Goal: Task Accomplishment & Management: Use online tool/utility

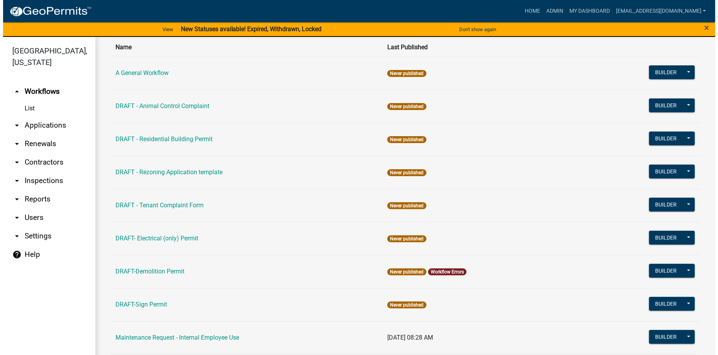
scroll to position [116, 0]
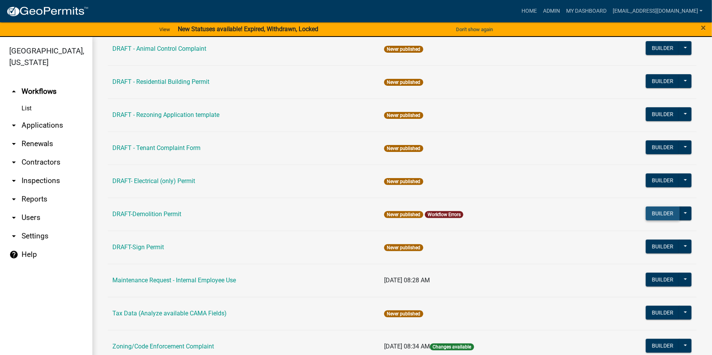
click at [649, 212] on button "Builder" at bounding box center [663, 214] width 34 height 14
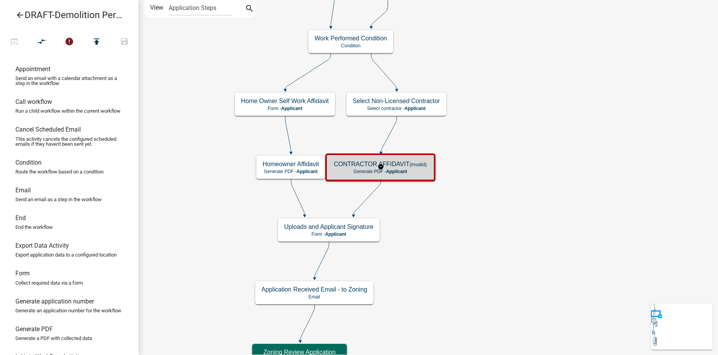
click at [417, 168] on h5 "CONTRACTOR AFFIDAVIT (invalid)" at bounding box center [380, 164] width 93 height 7
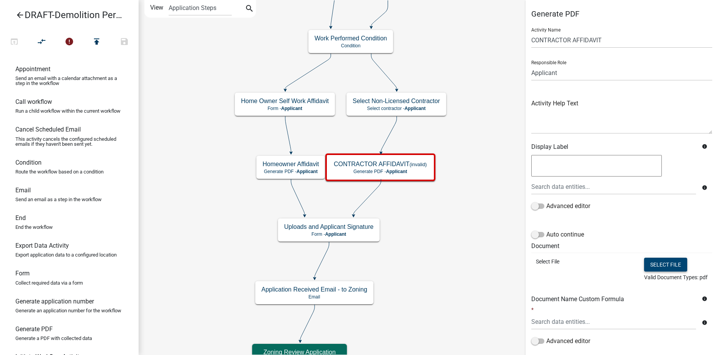
click at [655, 268] on button "Select file" at bounding box center [665, 265] width 43 height 14
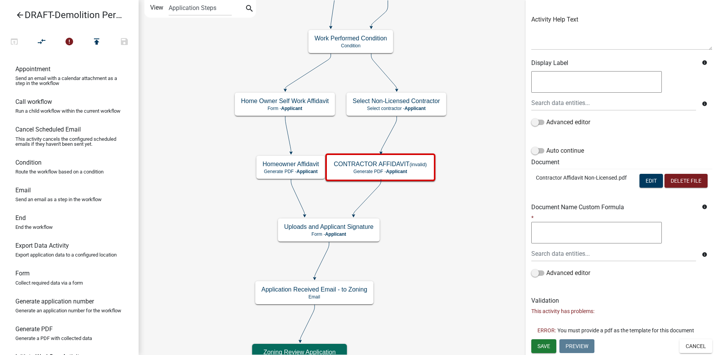
scroll to position [100, 0]
click at [543, 348] on span "Save" at bounding box center [544, 346] width 13 height 6
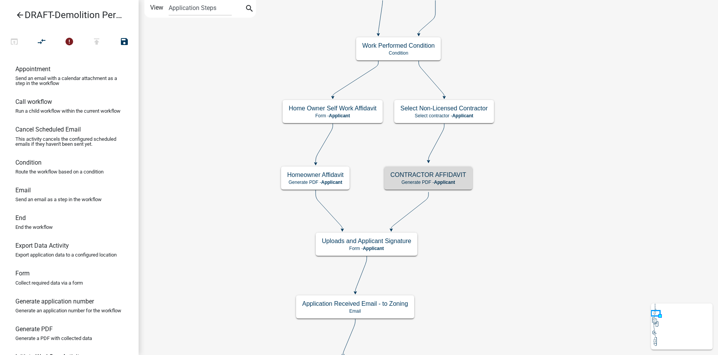
scroll to position [0, 0]
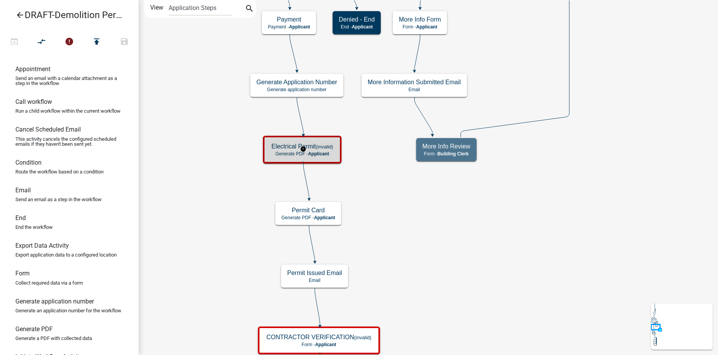
click at [321, 151] on span "Applicant" at bounding box center [318, 153] width 21 height 5
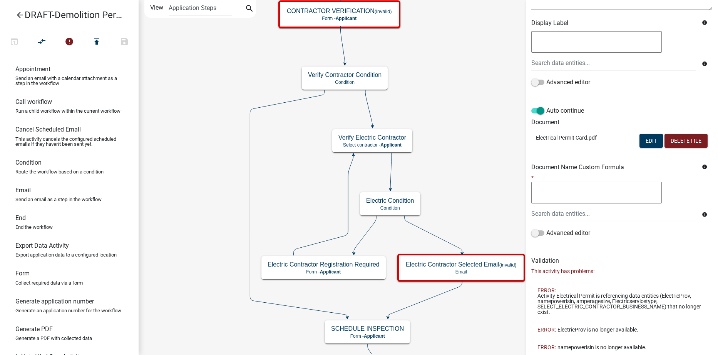
scroll to position [205, 0]
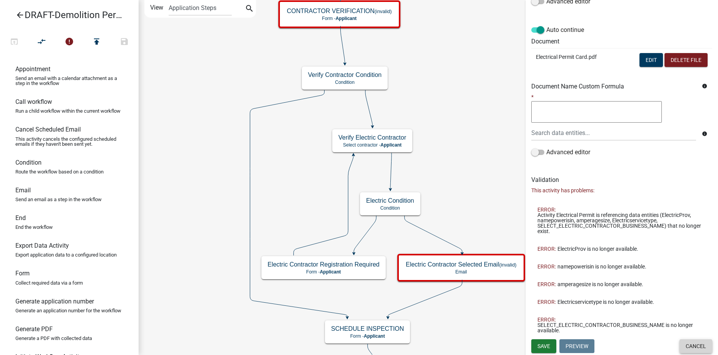
click at [686, 347] on button "Cancel" at bounding box center [696, 347] width 33 height 14
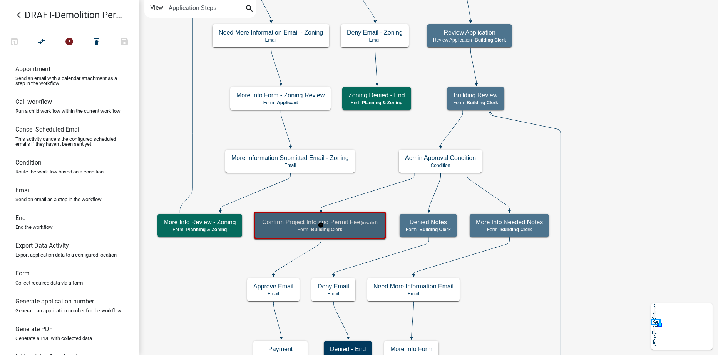
click at [349, 222] on h5 "Confirm Project Info and Permit Fee (invalid)" at bounding box center [320, 222] width 116 height 7
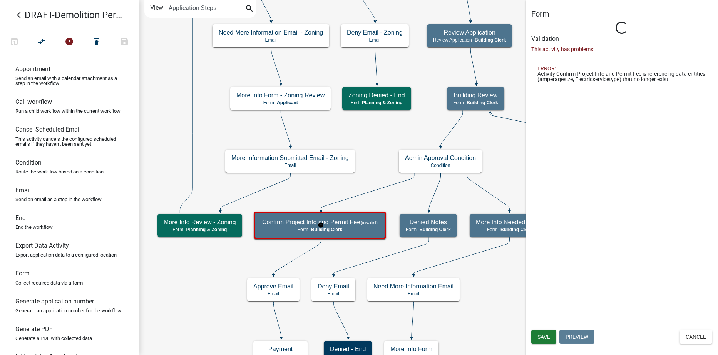
select select "A1034FF1-6D4F-4586-AA83-45D6433EEE28"
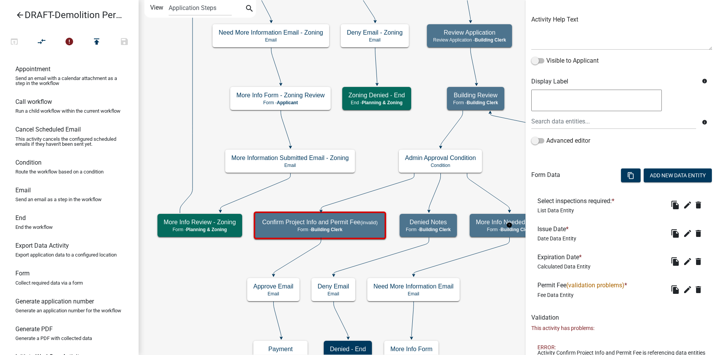
scroll to position [111, 0]
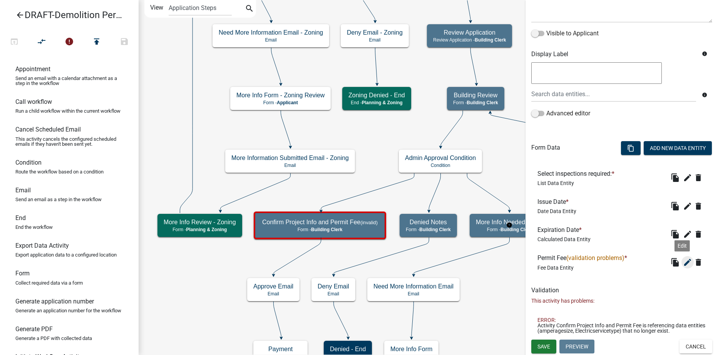
click at [683, 262] on icon "edit" at bounding box center [687, 262] width 9 height 9
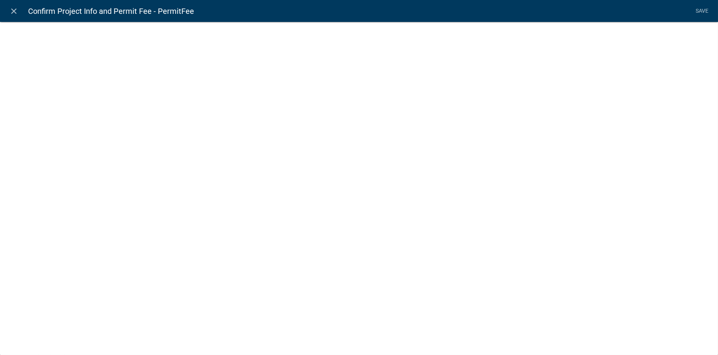
select select "fee"
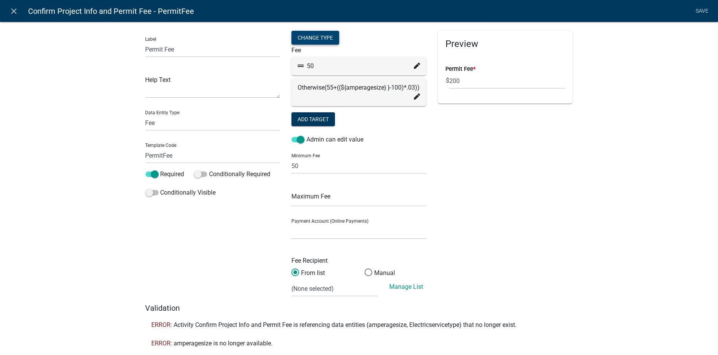
click at [309, 37] on div "Change Type" at bounding box center [316, 38] width 48 height 14
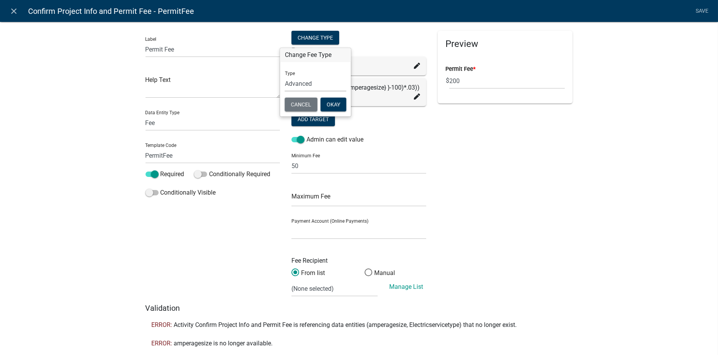
click at [289, 80] on select "Simple List Advanced" at bounding box center [316, 84] width 62 height 16
select select "1"
click at [285, 92] on select "Simple List Advanced" at bounding box center [316, 84] width 62 height 16
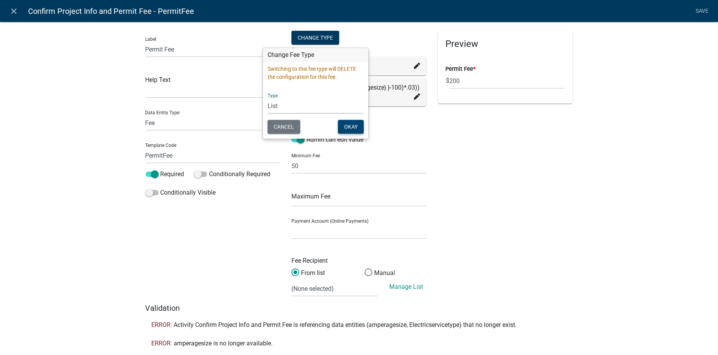
click at [343, 124] on button "Okay" at bounding box center [351, 127] width 26 height 14
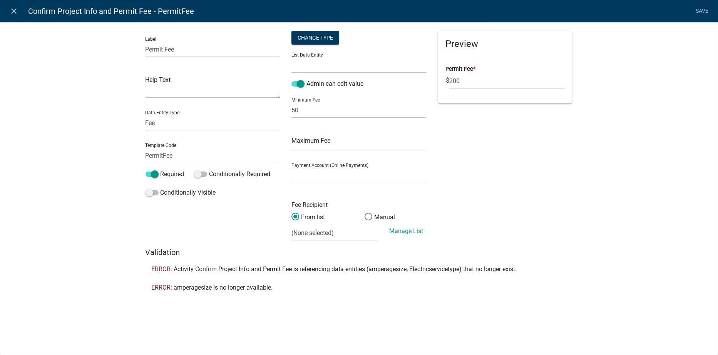
click at [317, 66] on select "ALL_FEE_RECIPIENTS ApplicantIs APPLICATION_STATUS CURRENT_ACTIVITY DemoType E91…" at bounding box center [359, 65] width 135 height 16
select select "DemoType"
click at [292, 57] on select "ALL_FEE_RECIPIENTS ApplicantIs APPLICATION_STATUS CURRENT_ACTIVITY DemoType E91…" at bounding box center [359, 65] width 135 height 16
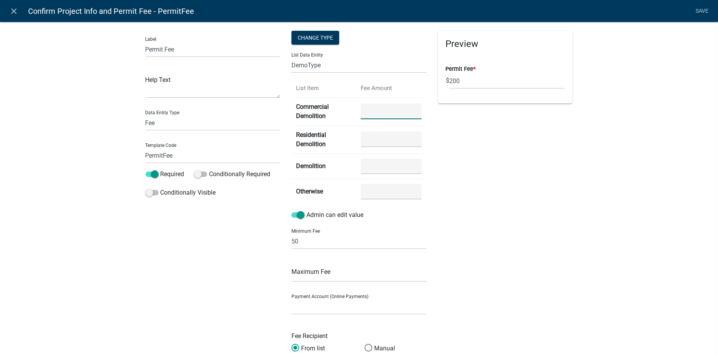
click at [376, 110] on Demolition "number" at bounding box center [391, 112] width 61 height 16
type Demolition "300.00"
click at [385, 145] on Demolition "number" at bounding box center [391, 140] width 61 height 16
type Demolition "150.00"
click at [374, 165] on input "number" at bounding box center [391, 167] width 61 height 16
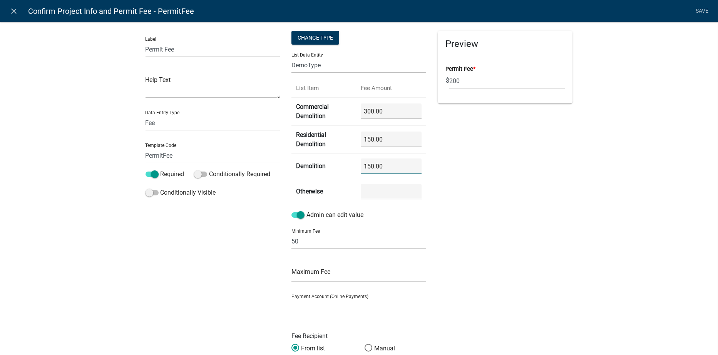
type input "150.00"
click at [372, 196] on input "number" at bounding box center [391, 192] width 61 height 16
type input "150.00"
click at [506, 227] on div "Preview Permit Fee * $ 200" at bounding box center [505, 205] width 146 height 348
drag, startPoint x: 304, startPoint y: 244, endPoint x: 282, endPoint y: 241, distance: 22.1
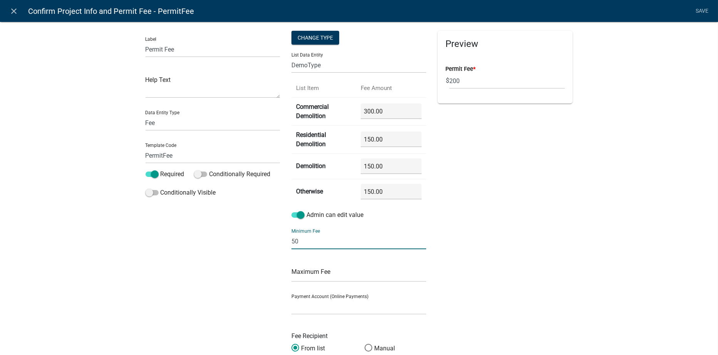
click at [282, 241] on div "Label Permit Fee Help Text Data Entity Type Free Form Text Document Display Ent…" at bounding box center [359, 205] width 439 height 348
type input "150"
click at [563, 230] on div "Preview Permit Fee * $ 200" at bounding box center [505, 205] width 146 height 348
click at [303, 270] on input "text" at bounding box center [359, 274] width 135 height 16
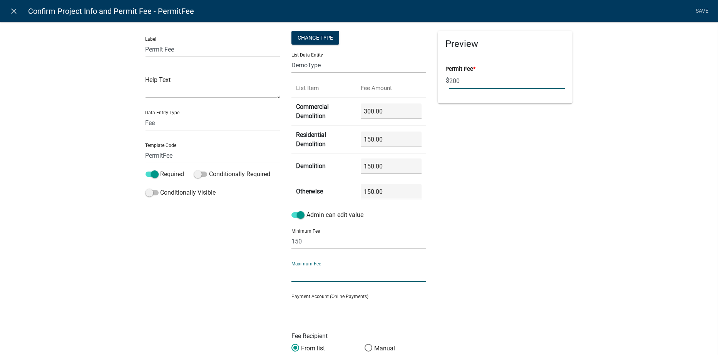
click at [554, 196] on div "Preview Permit Fee * $ 200" at bounding box center [505, 205] width 146 height 348
click at [342, 311] on select "General Account (Certified Payments)" at bounding box center [359, 307] width 135 height 16
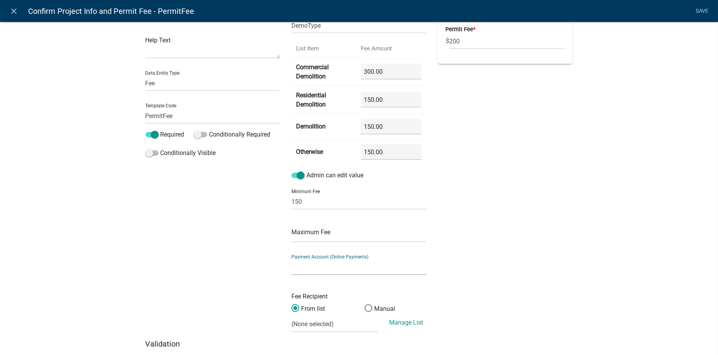
scroll to position [77, 0]
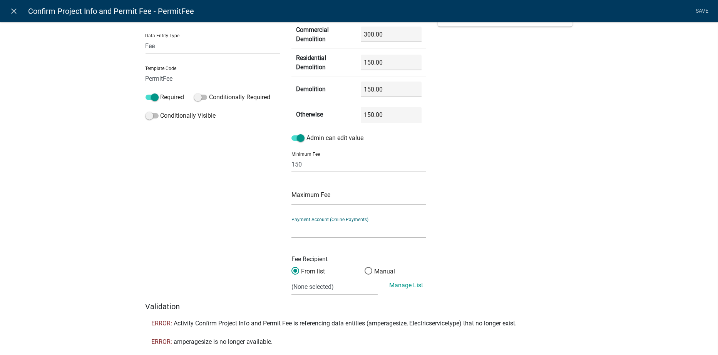
click at [343, 233] on select "General Account (Certified Payments)" at bounding box center [359, 230] width 135 height 16
click at [503, 241] on div "Preview Permit Fee * $ 200" at bounding box center [505, 128] width 146 height 348
click at [320, 291] on select "(None selected) 100-00-0000-3222-320-08 PZ Permits 100-00-0000-3222-320-11 Buil…" at bounding box center [335, 288] width 86 height 16
select select "2: 71c94b0f-85ab-4860-9b42-8e364c2aea8c"
click at [292, 280] on select "(None selected) 100-00-0000-3222-320-08 PZ Permits 100-00-0000-3222-320-11 Buil…" at bounding box center [335, 288] width 86 height 16
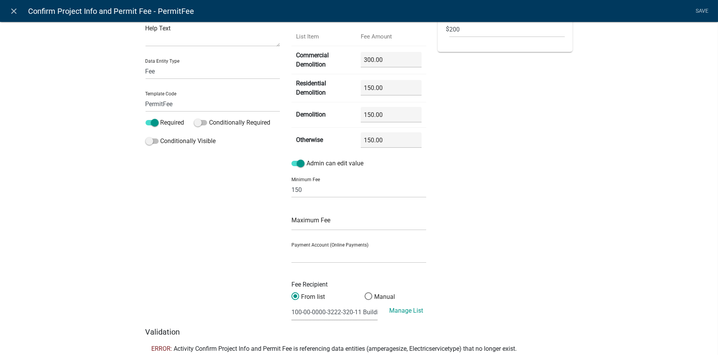
scroll to position [39, 0]
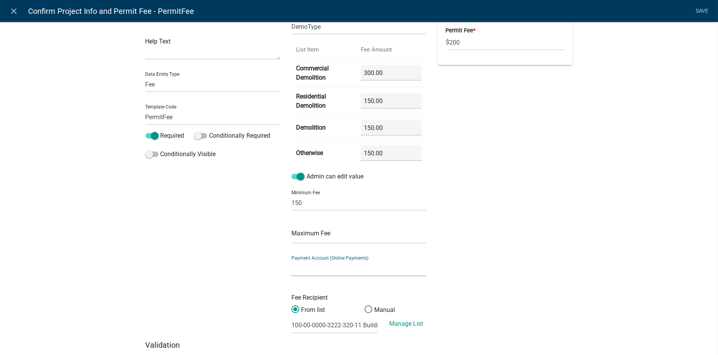
click at [360, 272] on select "General Account (Certified Payments)" at bounding box center [359, 269] width 135 height 16
select select "ade8966c-73be-43a0-8912-862582d59b66"
click at [292, 261] on select "General Account (Certified Payments)" at bounding box center [359, 269] width 135 height 16
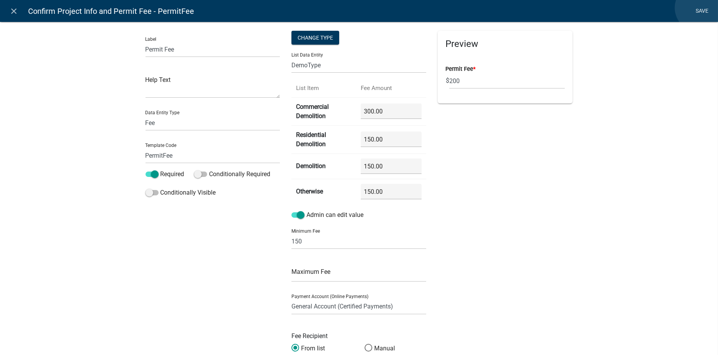
click at [699, 8] on link "Save" at bounding box center [702, 11] width 19 height 15
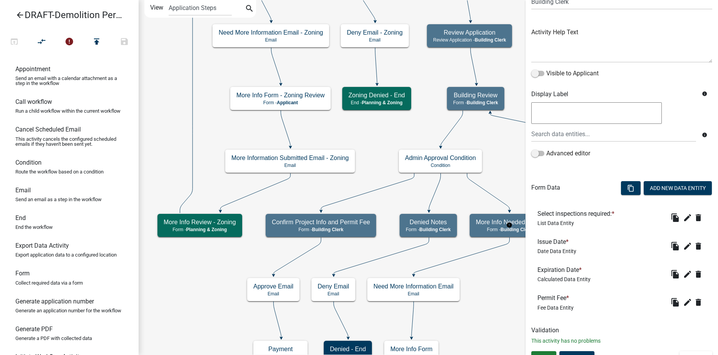
scroll to position [83, 0]
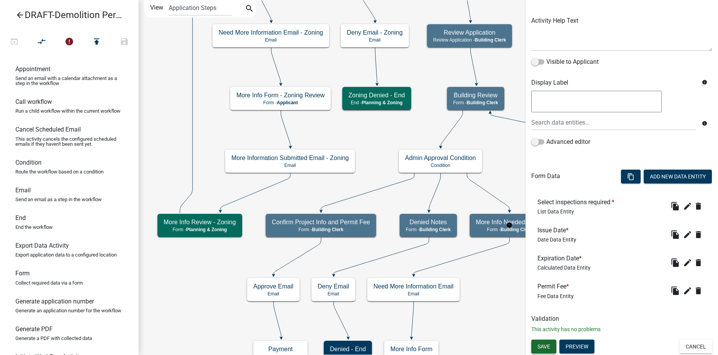
click at [548, 348] on span "Save" at bounding box center [544, 346] width 13 height 6
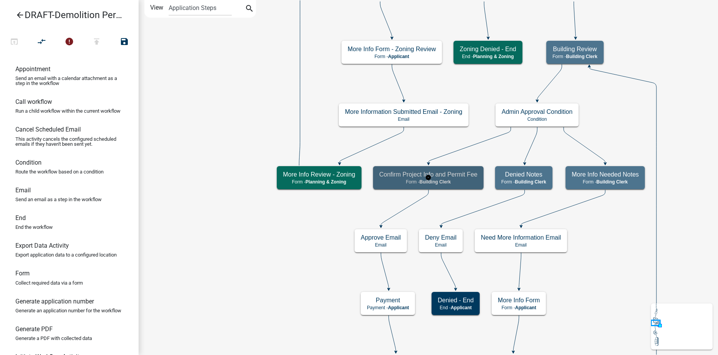
scroll to position [0, 0]
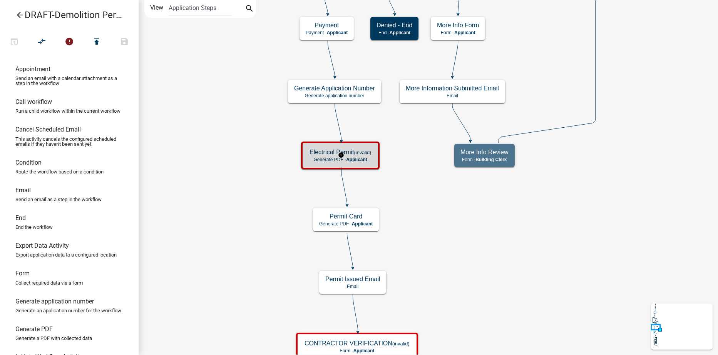
click at [325, 153] on h5 "Electrical Permit (invalid)" at bounding box center [341, 152] width 62 height 7
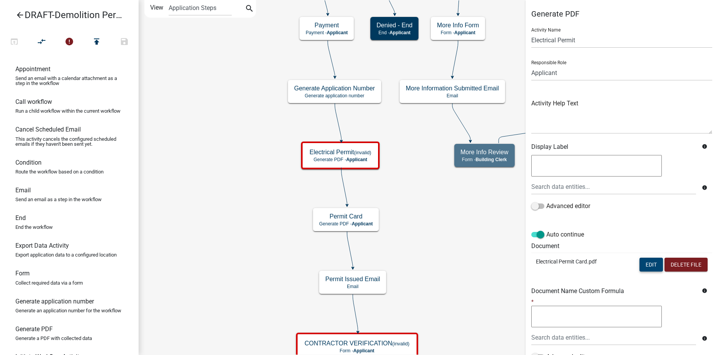
click at [642, 266] on button "Edit" at bounding box center [651, 265] width 23 height 14
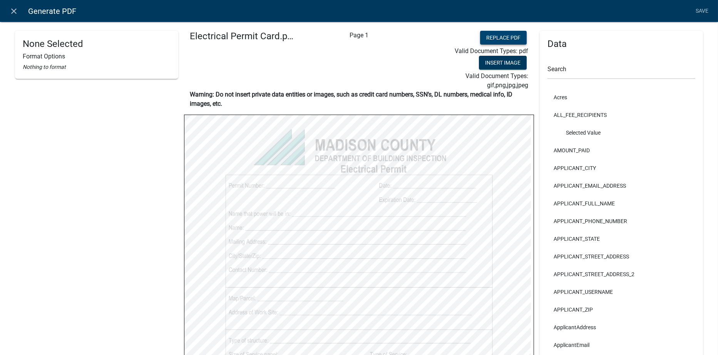
click at [492, 36] on button "Replace PDF" at bounding box center [503, 38] width 47 height 14
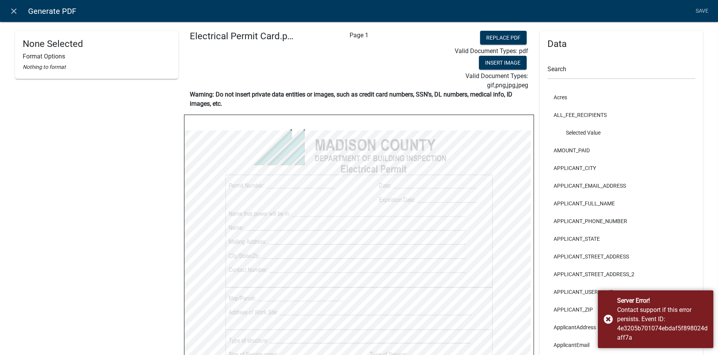
select select
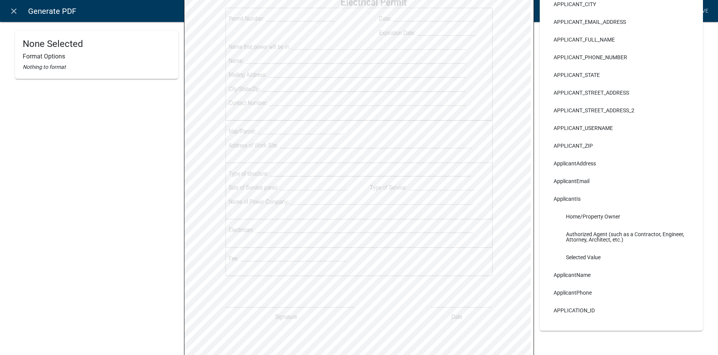
scroll to position [193, 0]
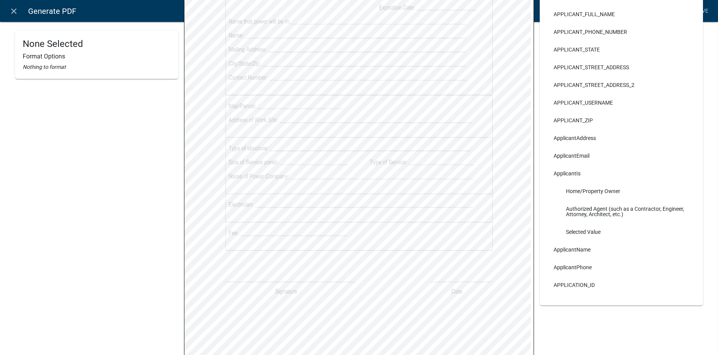
select select
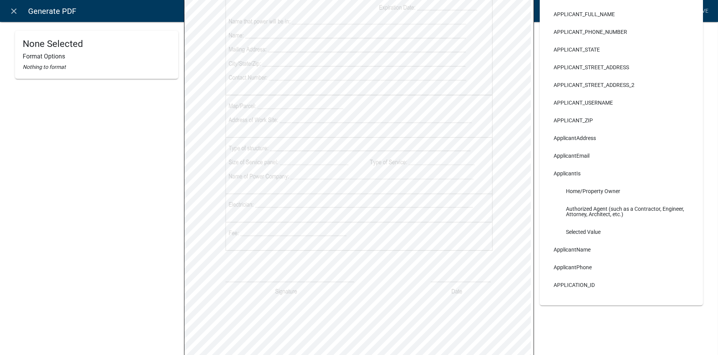
select select
click at [702, 12] on link "Save" at bounding box center [702, 11] width 19 height 15
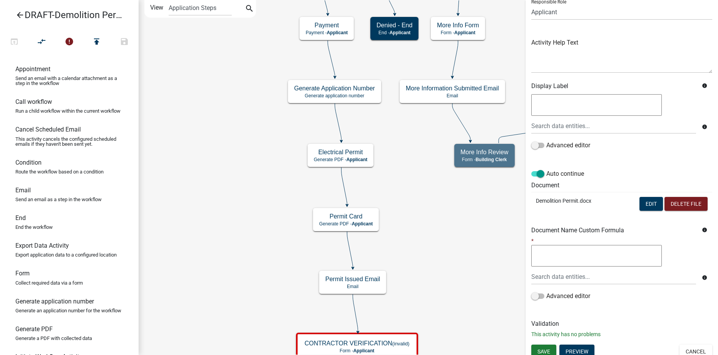
scroll to position [66, 0]
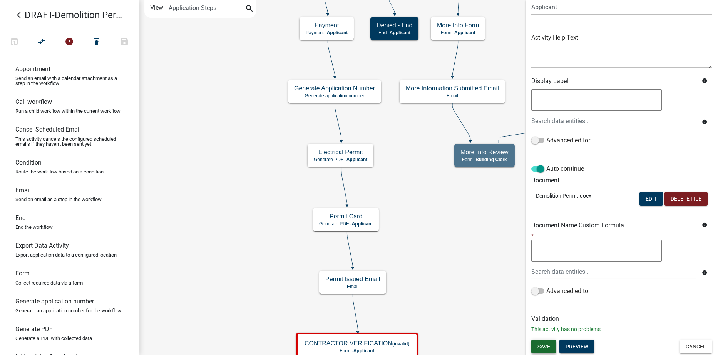
click at [550, 347] on span "Save" at bounding box center [544, 346] width 13 height 6
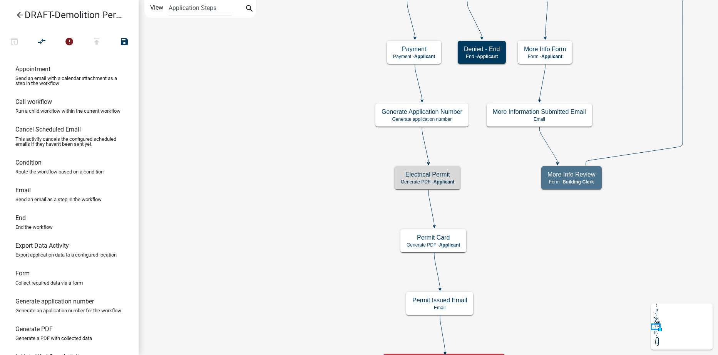
scroll to position [0, 0]
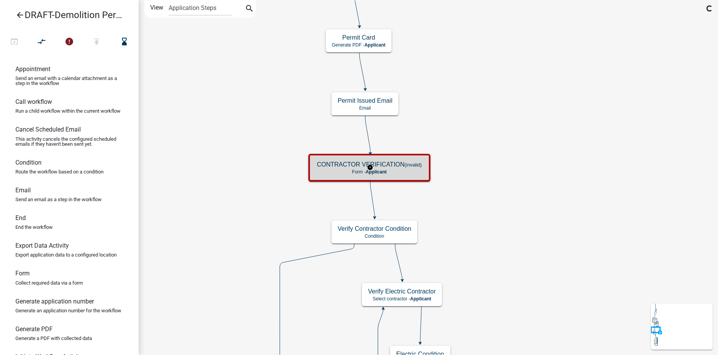
click at [404, 166] on h5 "CONTRACTOR VERIFICATION (invalid)" at bounding box center [369, 164] width 105 height 7
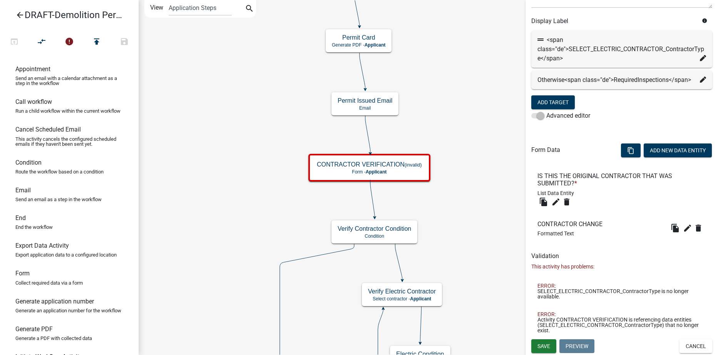
scroll to position [135, 0]
click at [558, 201] on icon "edit" at bounding box center [555, 202] width 9 height 9
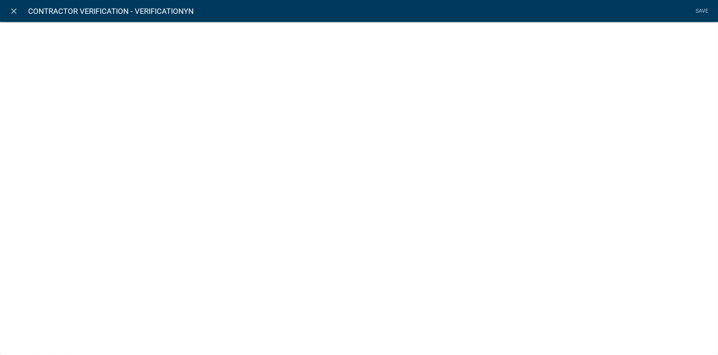
select select "list-data"
select select
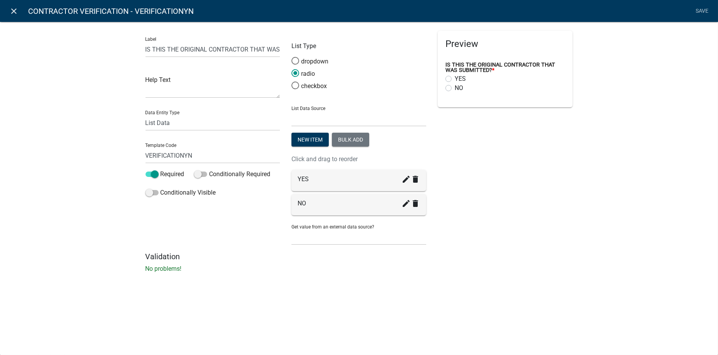
click at [13, 11] on icon "close" at bounding box center [14, 11] width 9 height 9
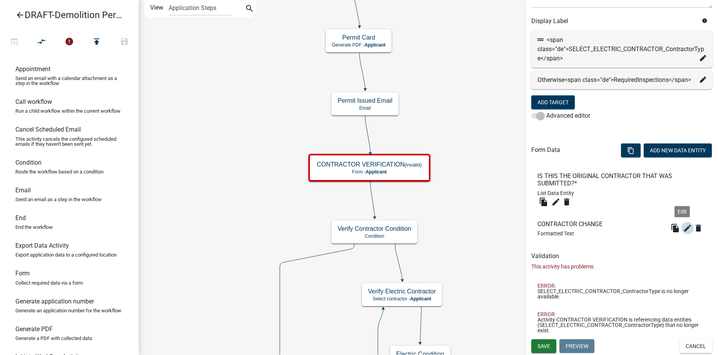
click at [683, 226] on icon "edit" at bounding box center [687, 228] width 9 height 9
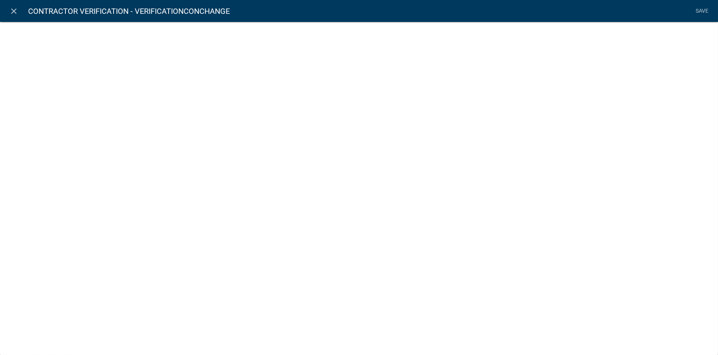
select select "rich-text"
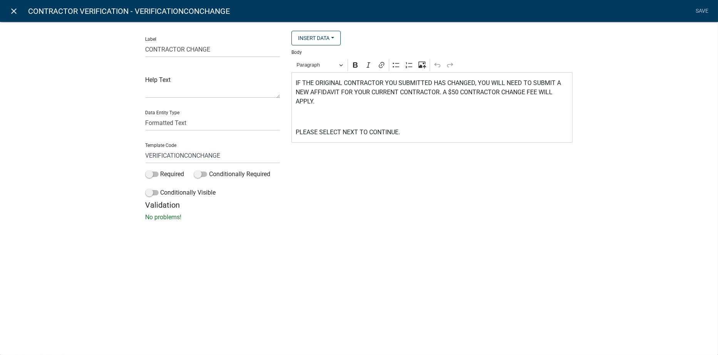
click at [12, 8] on icon "close" at bounding box center [14, 11] width 9 height 9
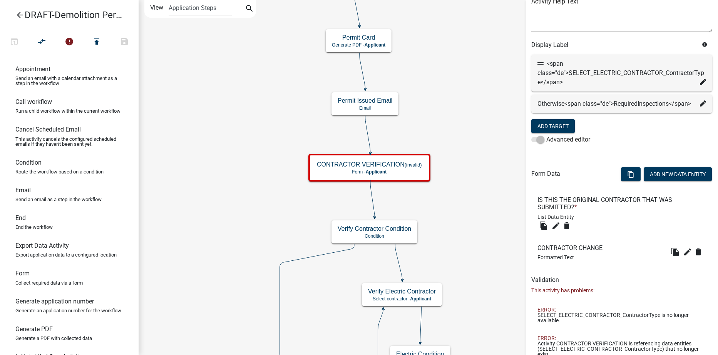
scroll to position [58, 0]
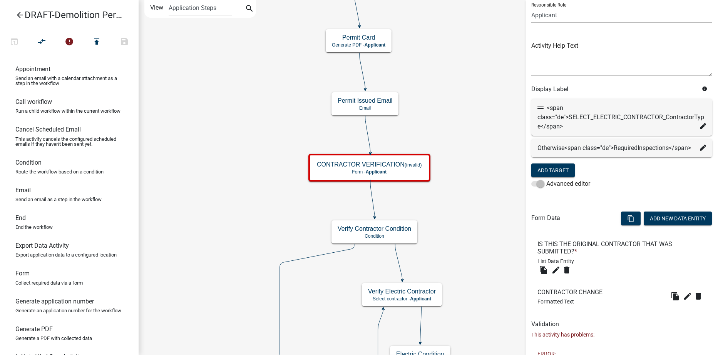
click at [700, 126] on icon at bounding box center [703, 126] width 6 height 6
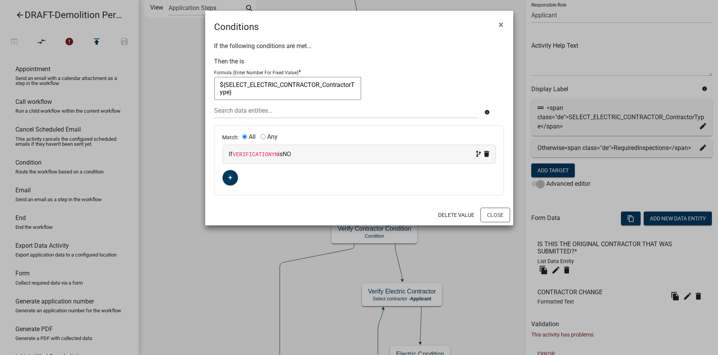
drag, startPoint x: 267, startPoint y: 90, endPoint x: 214, endPoint y: 82, distance: 53.6
click at [214, 82] on div "If the following conditions are met... Then the is Formula (Enter Number For Fi…" at bounding box center [359, 119] width 308 height 171
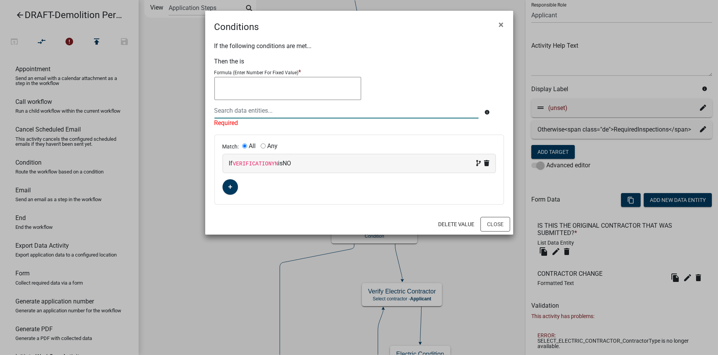
click at [232, 110] on div at bounding box center [347, 111] width 276 height 16
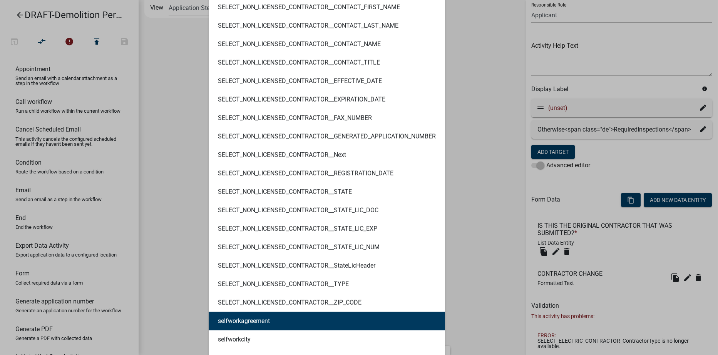
scroll to position [3543, 0]
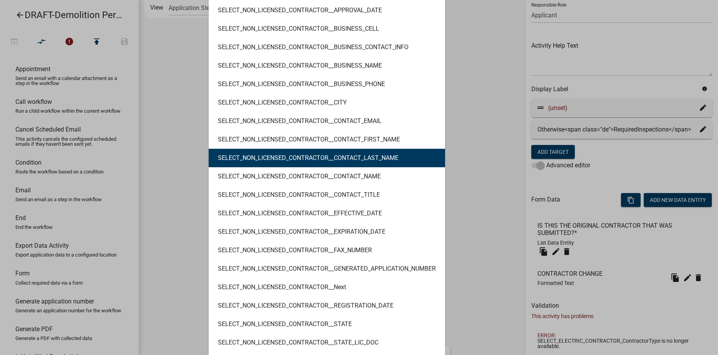
click at [455, 144] on ngb-modal-window "Conditions × If the following conditions are met... Then the is Formula (Enter …" at bounding box center [359, 177] width 718 height 355
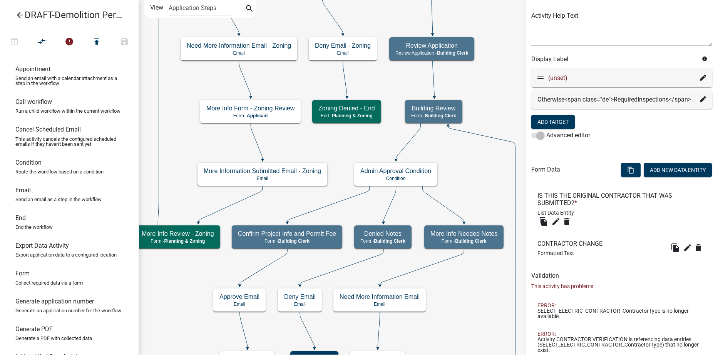
scroll to position [116, 0]
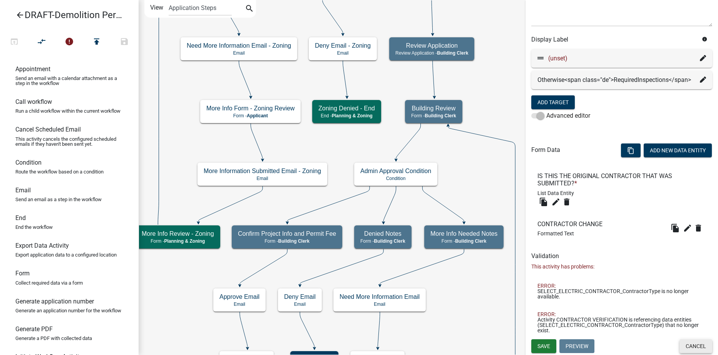
click at [688, 347] on button "Cancel" at bounding box center [696, 347] width 33 height 14
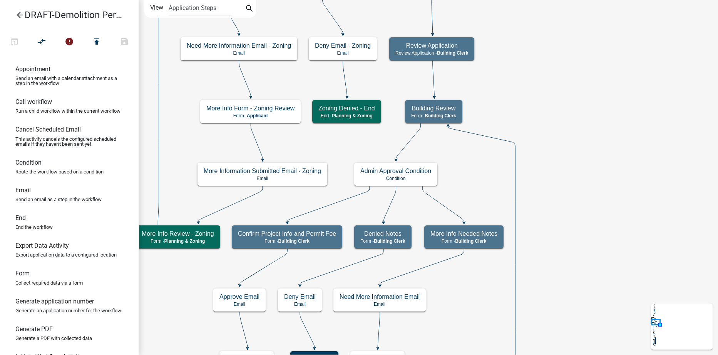
scroll to position [0, 0]
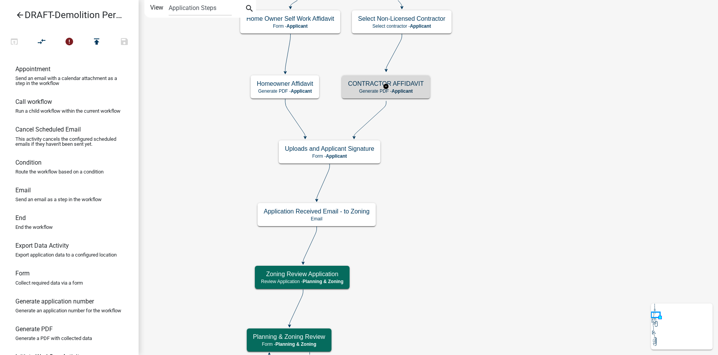
click at [413, 84] on h5 "CONTRACTOR AFFIDAVIT" at bounding box center [386, 83] width 76 height 7
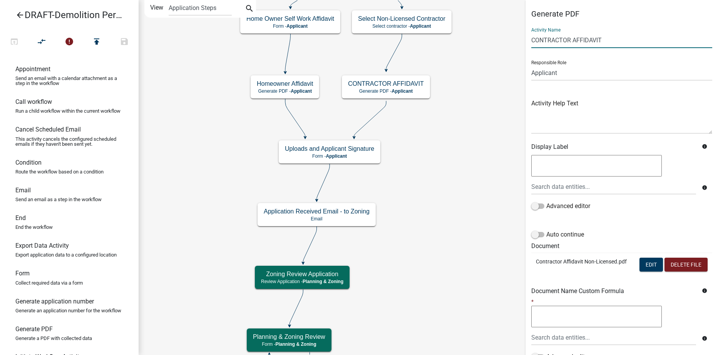
drag, startPoint x: 601, startPoint y: 41, endPoint x: 521, endPoint y: 41, distance: 80.5
click at [521, 41] on main "Start Start - Applicant Applicant Login Require user Applicant and Demolition I…" at bounding box center [429, 177] width 580 height 355
type input "Contractor Affidavit"
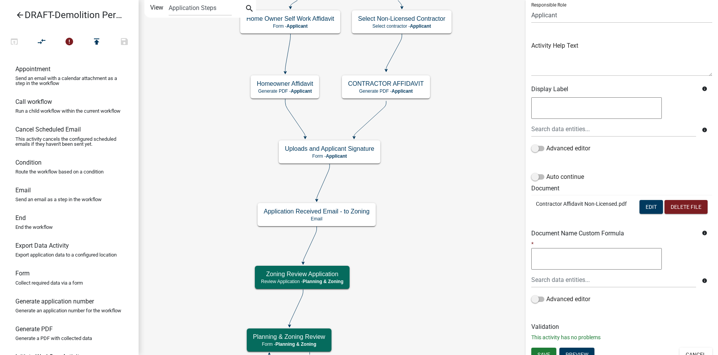
scroll to position [82, 0]
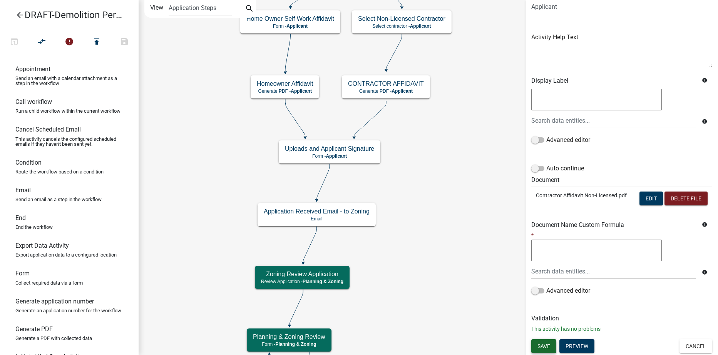
click at [549, 347] on span "Save" at bounding box center [544, 346] width 13 height 6
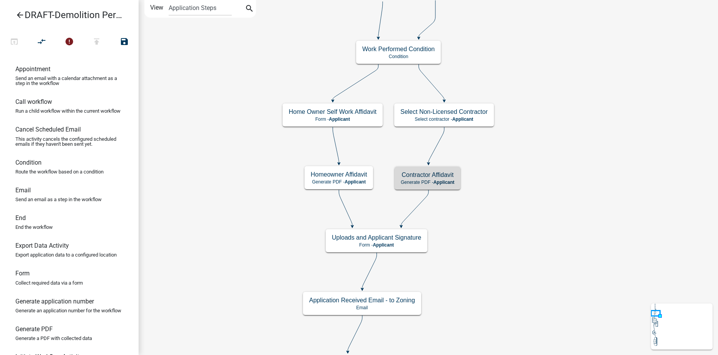
scroll to position [0, 0]
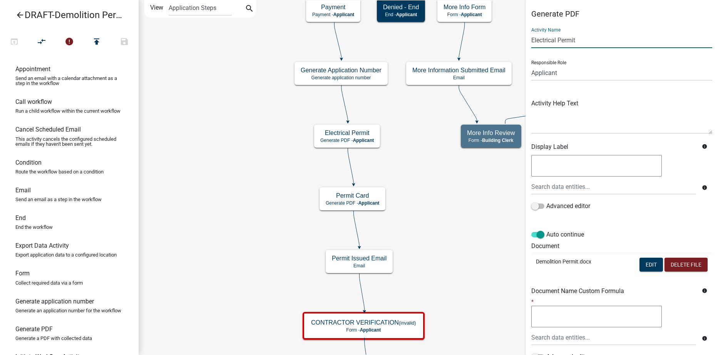
drag, startPoint x: 556, startPoint y: 39, endPoint x: 530, endPoint y: 40, distance: 25.8
click at [530, 40] on div "Generate PDF Activity Name Electrical Permit Responsible Role Applicant Code En…" at bounding box center [622, 207] width 193 height 397
type input "Demolition Permit"
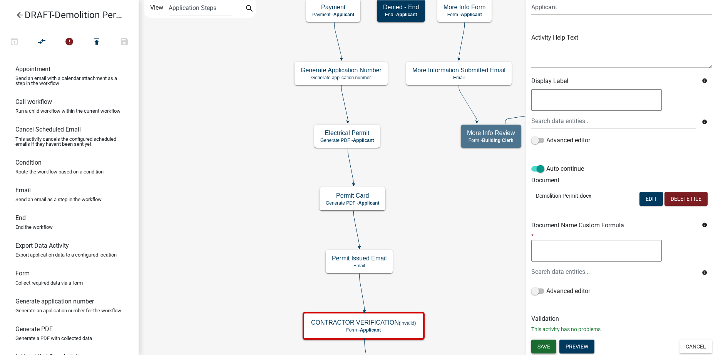
click at [542, 348] on span "Save" at bounding box center [544, 346] width 13 height 6
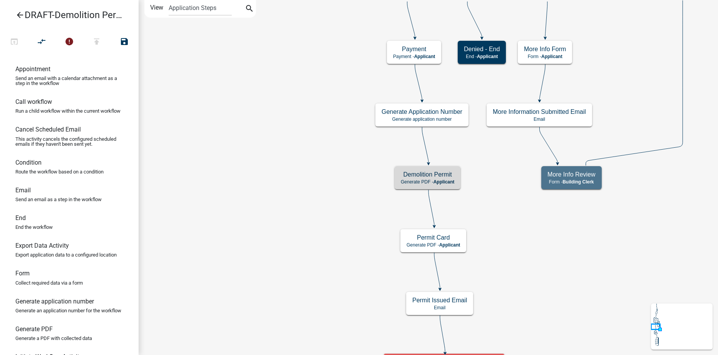
scroll to position [0, 0]
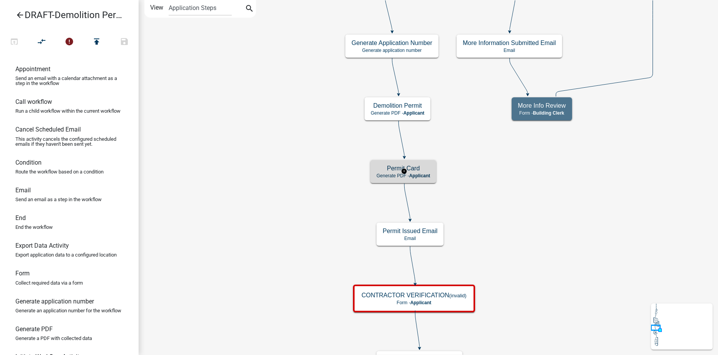
click at [422, 172] on h5 "Permit Card" at bounding box center [404, 168] width 54 height 7
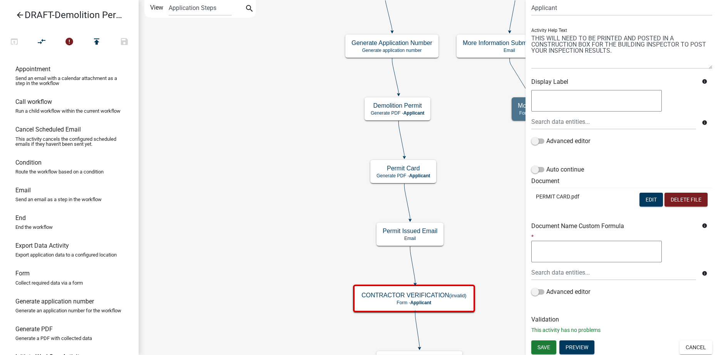
scroll to position [66, 0]
click at [542, 347] on span "Save" at bounding box center [544, 346] width 13 height 6
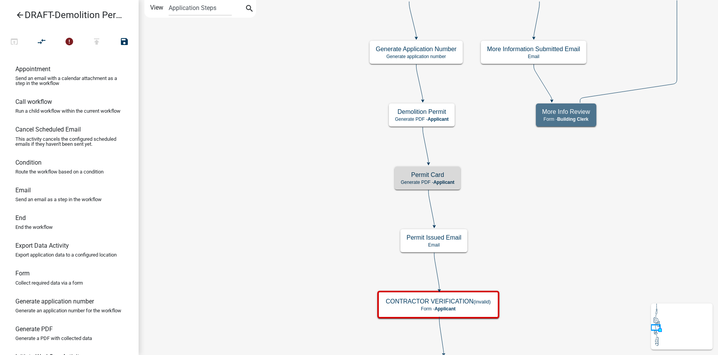
scroll to position [0, 0]
